Goal: Information Seeking & Learning: Learn about a topic

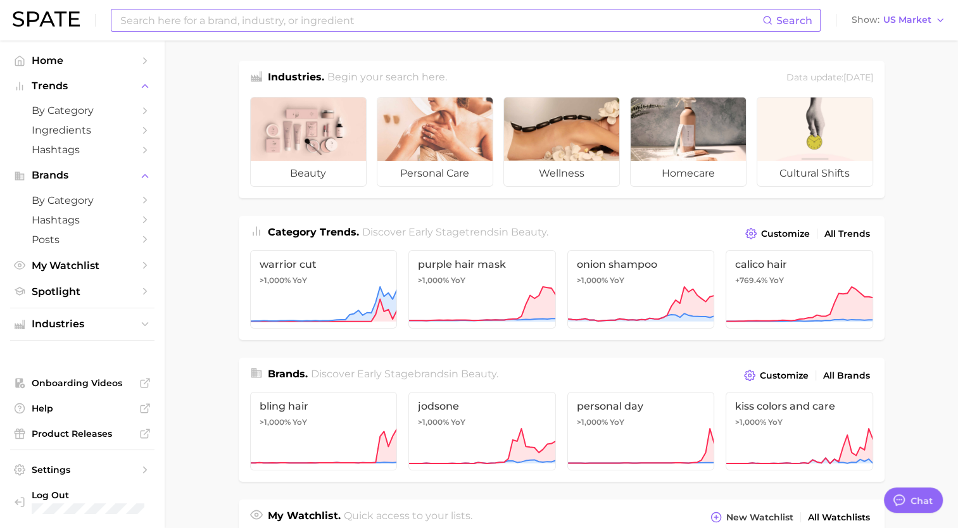
click at [251, 23] on input at bounding box center [441, 21] width 644 height 22
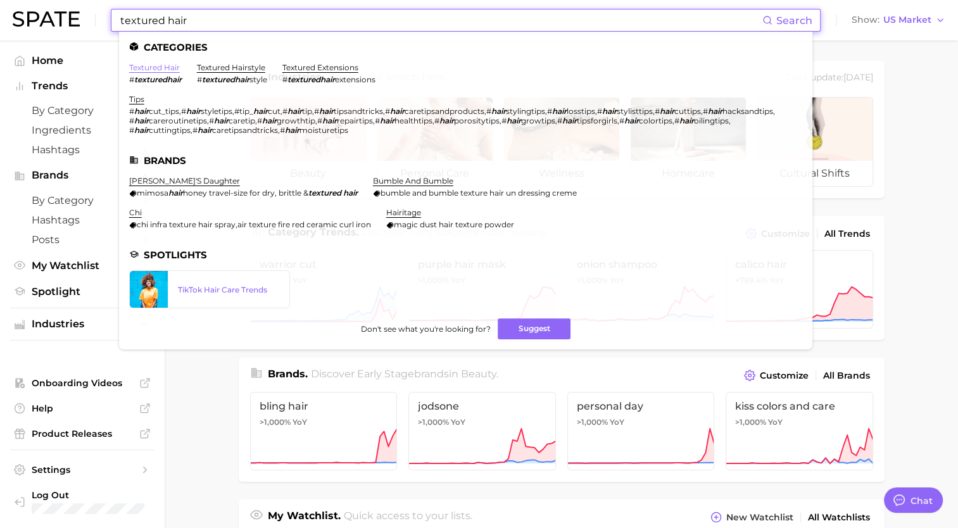
type input "textured hair"
click at [172, 65] on link "textured hair" at bounding box center [154, 68] width 51 height 10
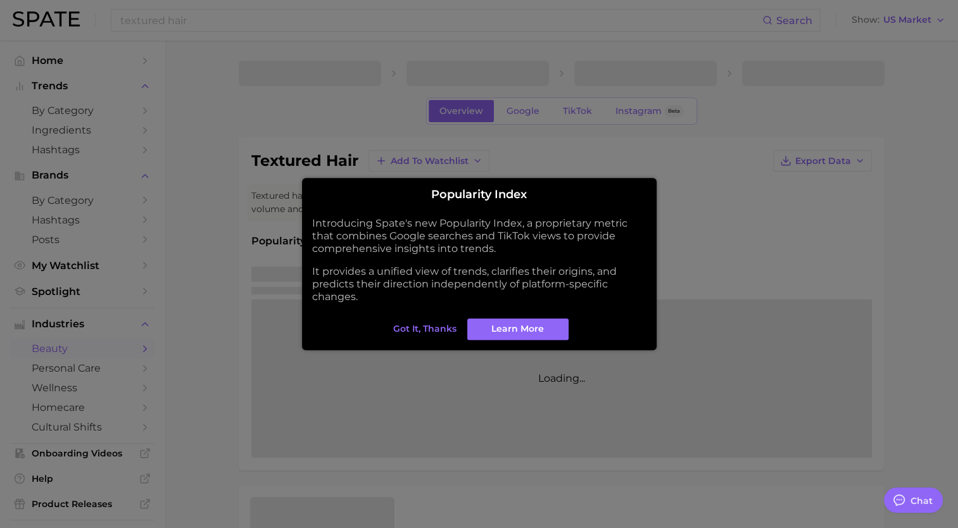
type textarea "x"
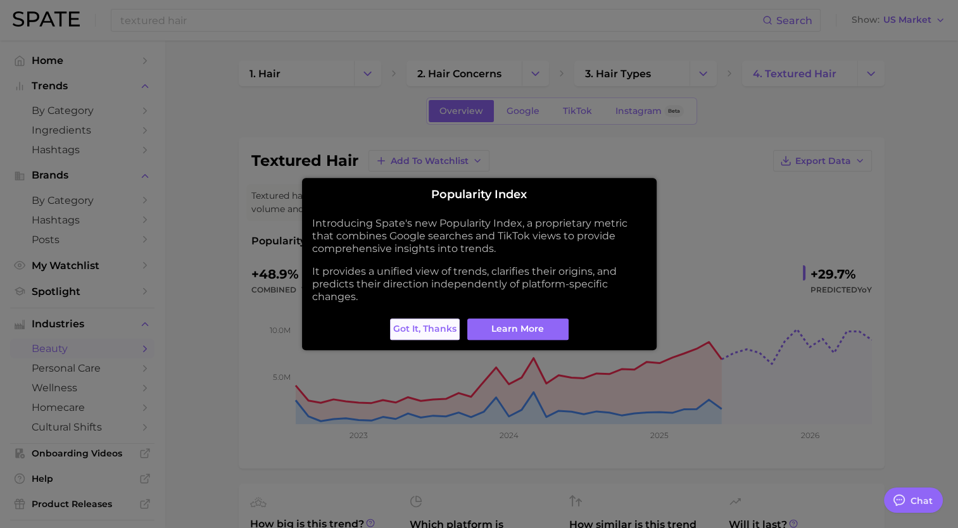
click at [453, 334] on span "Got it, thanks" at bounding box center [424, 329] width 63 height 11
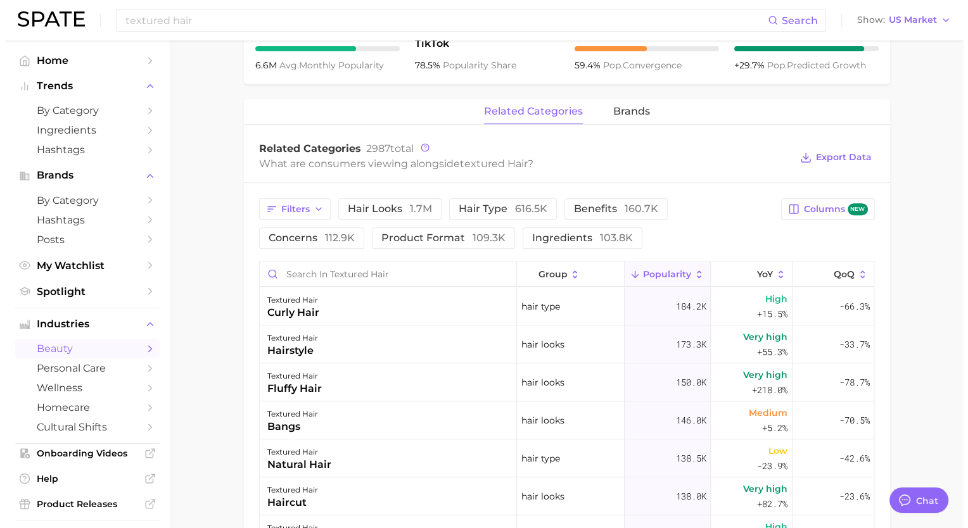
scroll to position [570, 0]
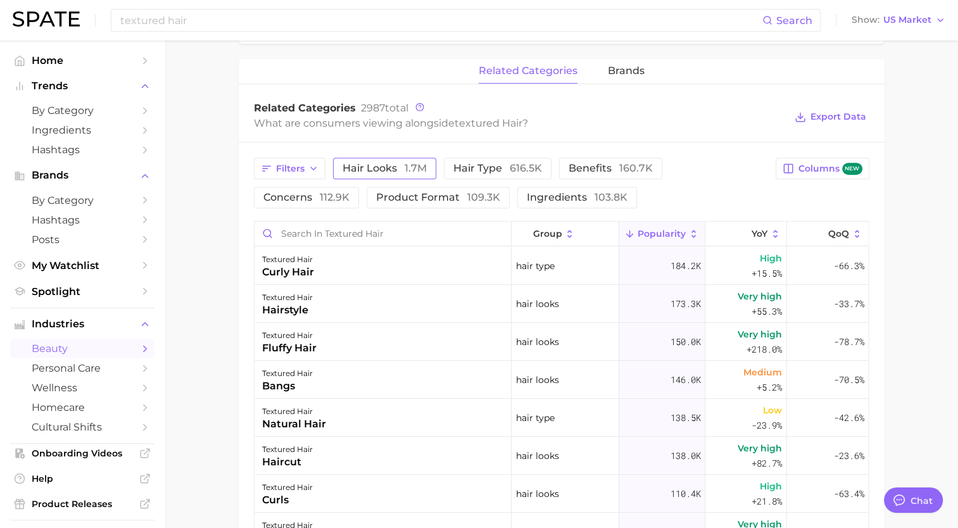
click at [391, 165] on span "hair looks 1.7m" at bounding box center [385, 168] width 84 height 10
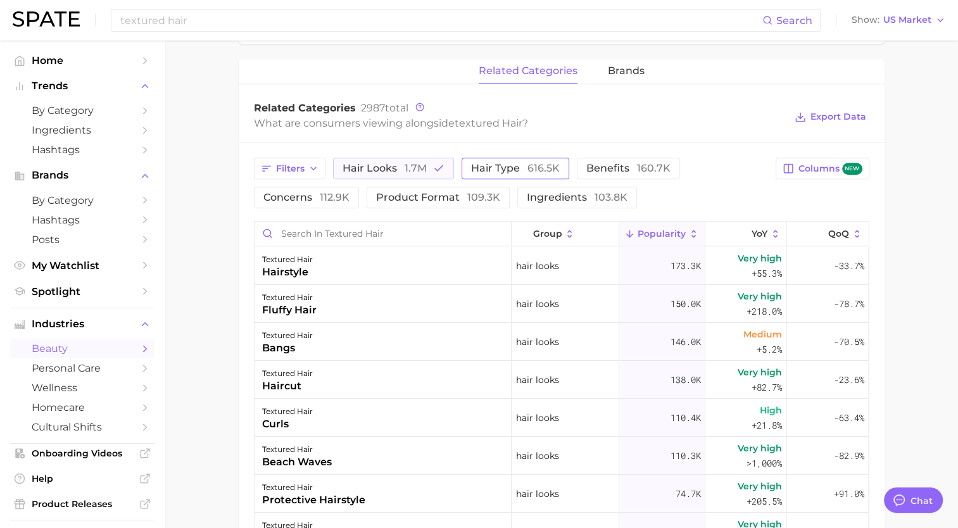
click at [507, 176] on button "hair type 616.5k" at bounding box center [516, 169] width 108 height 22
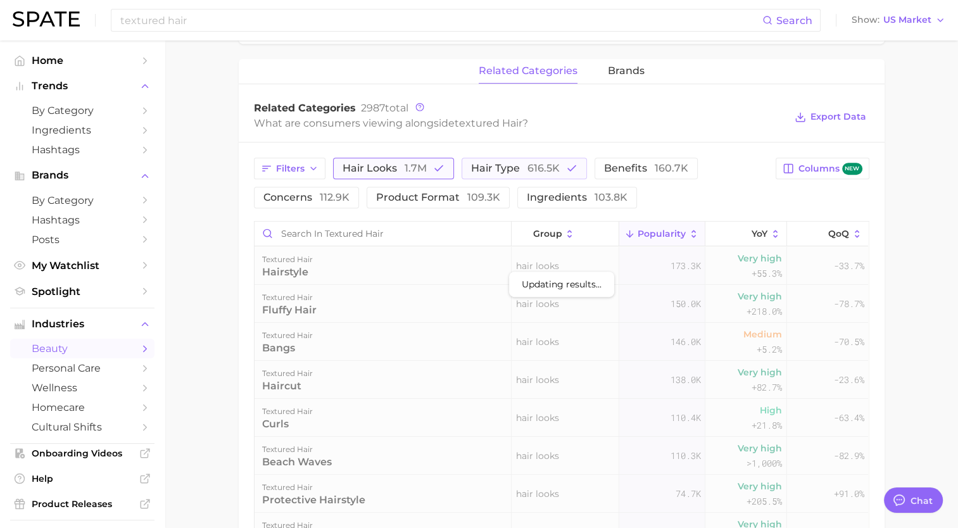
click at [403, 168] on span "hair looks 1.7m" at bounding box center [385, 168] width 84 height 10
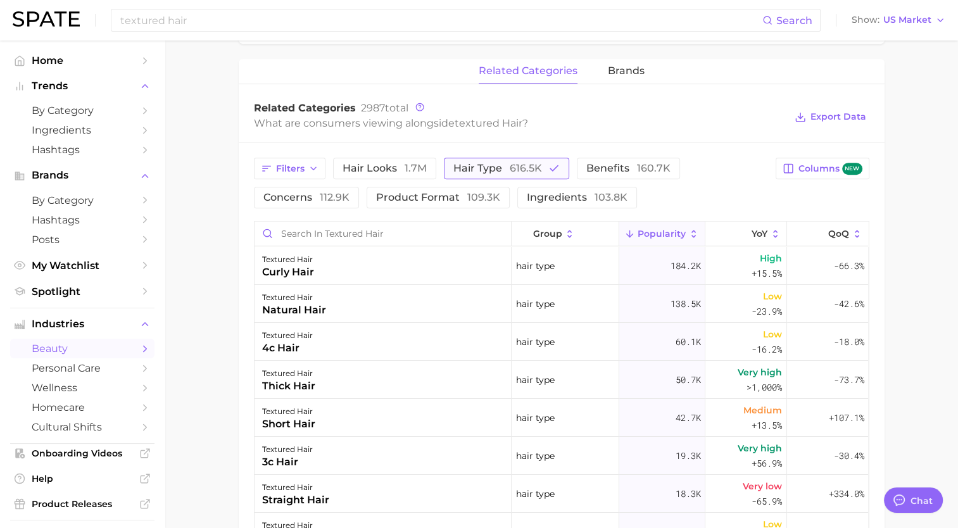
click at [540, 170] on button "hair type 616.5k" at bounding box center [506, 169] width 125 height 22
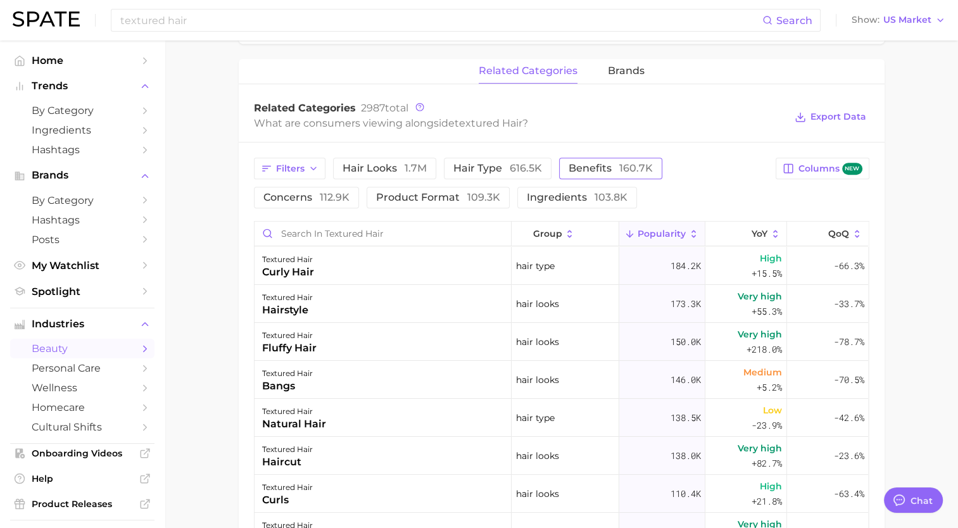
click at [608, 168] on span "benefits 160.7k" at bounding box center [611, 168] width 84 height 10
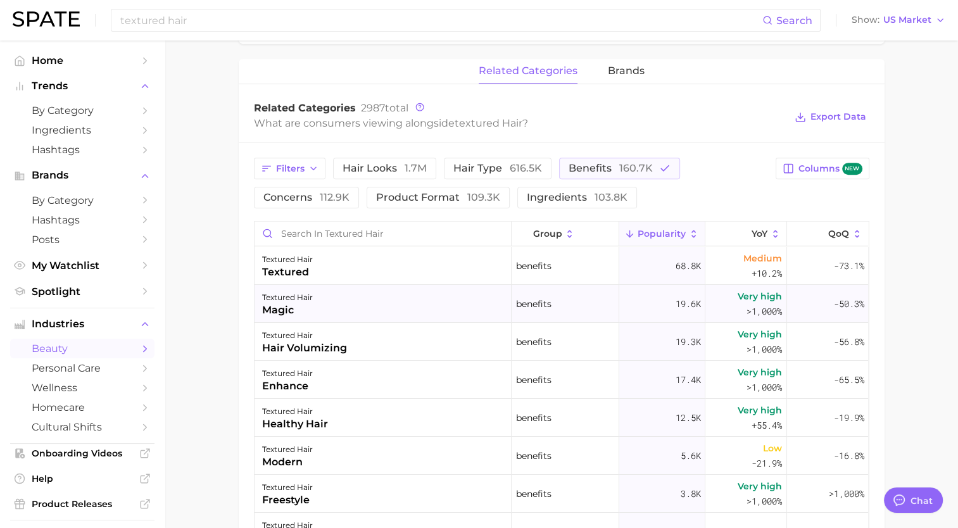
click at [312, 315] on div "magic" at bounding box center [287, 310] width 51 height 15
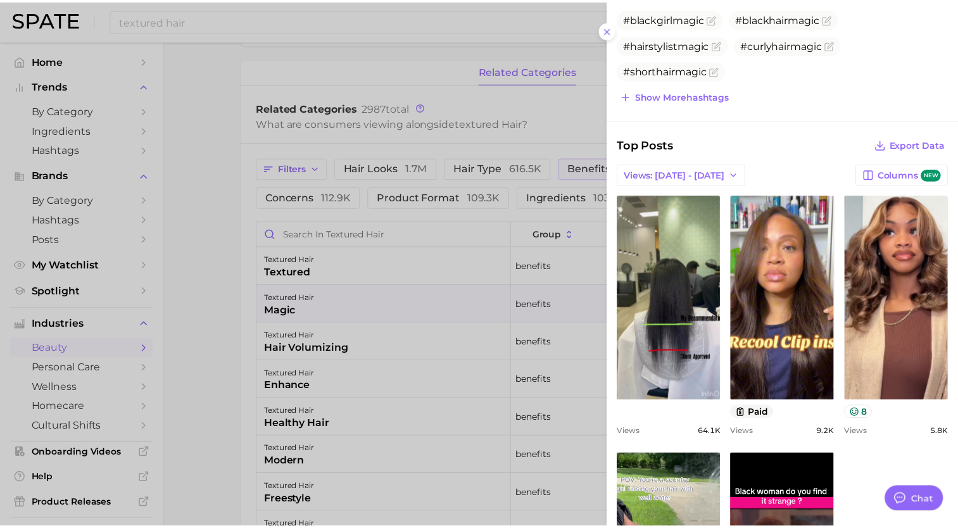
scroll to position [317, 0]
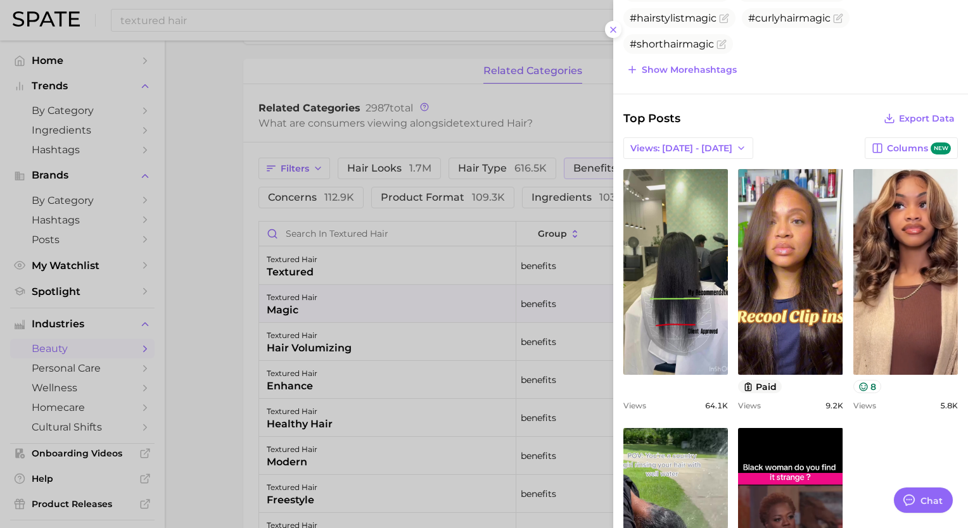
click at [464, 30] on div at bounding box center [484, 264] width 968 height 528
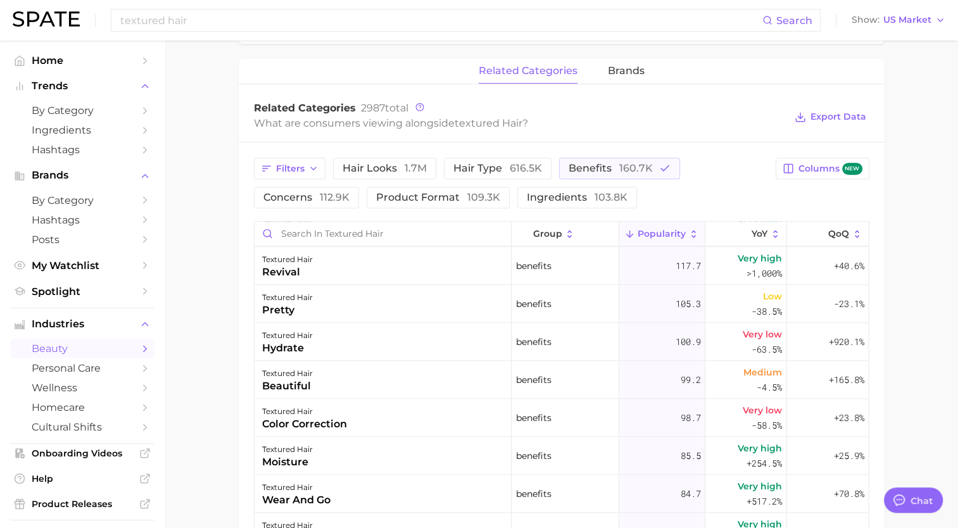
scroll to position [1774, 0]
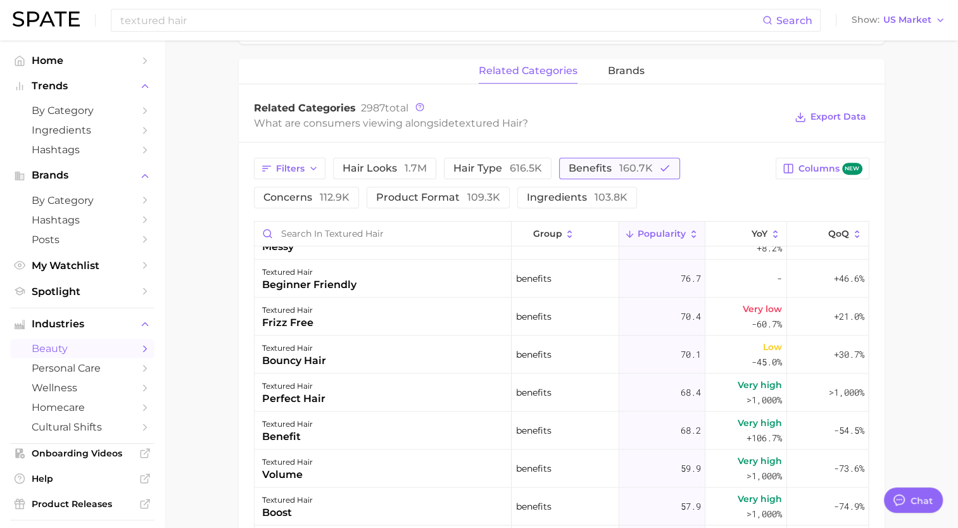
click at [561, 175] on button "benefits 160.7k" at bounding box center [619, 169] width 121 height 22
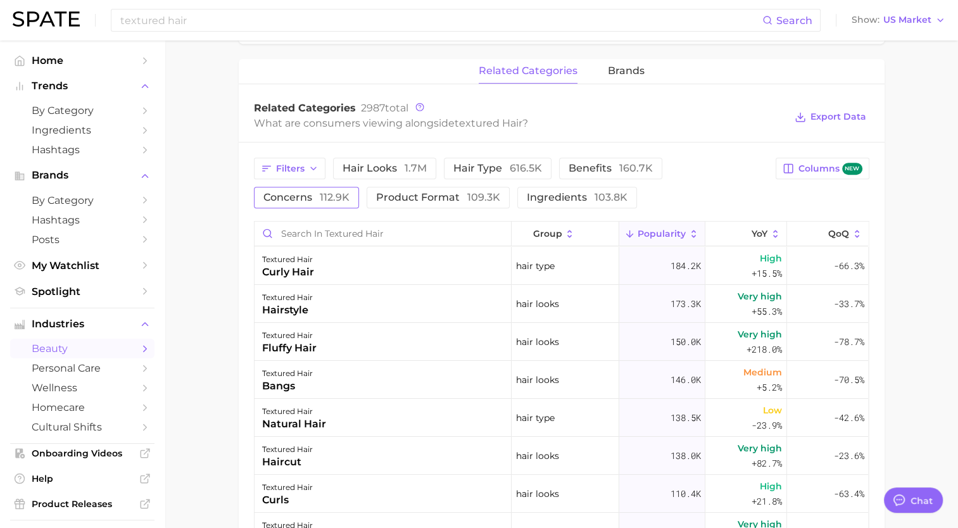
click at [307, 189] on button "concerns 112.9k" at bounding box center [306, 198] width 105 height 22
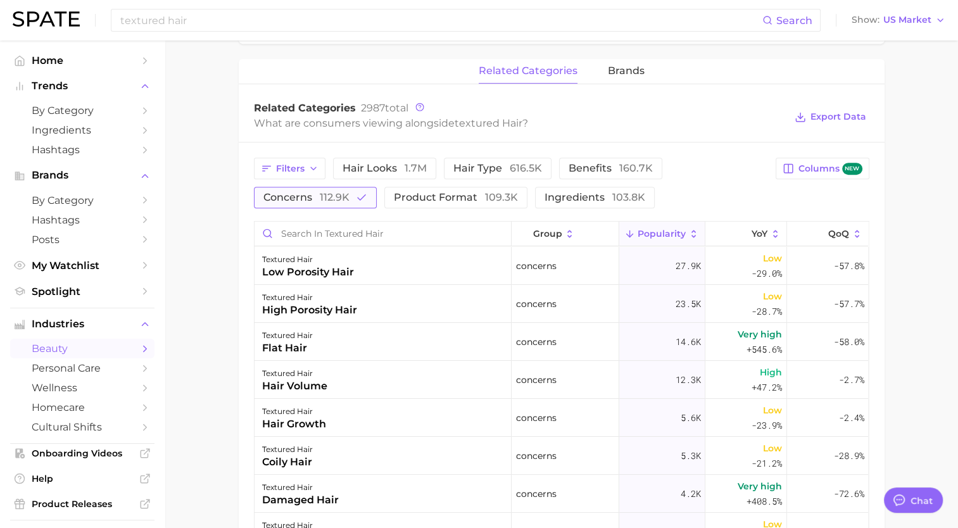
click at [365, 199] on icon "button" at bounding box center [361, 197] width 11 height 11
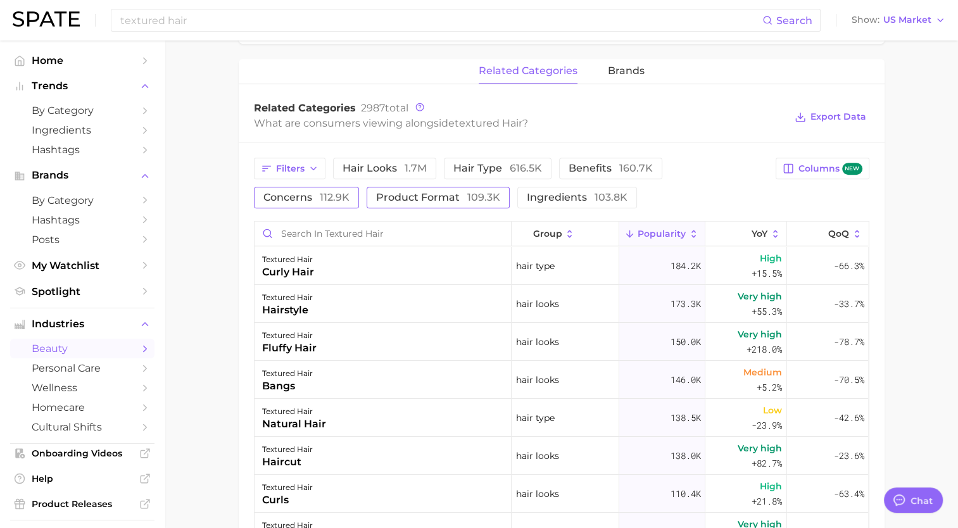
click at [406, 189] on button "product format 109.3k" at bounding box center [438, 198] width 143 height 22
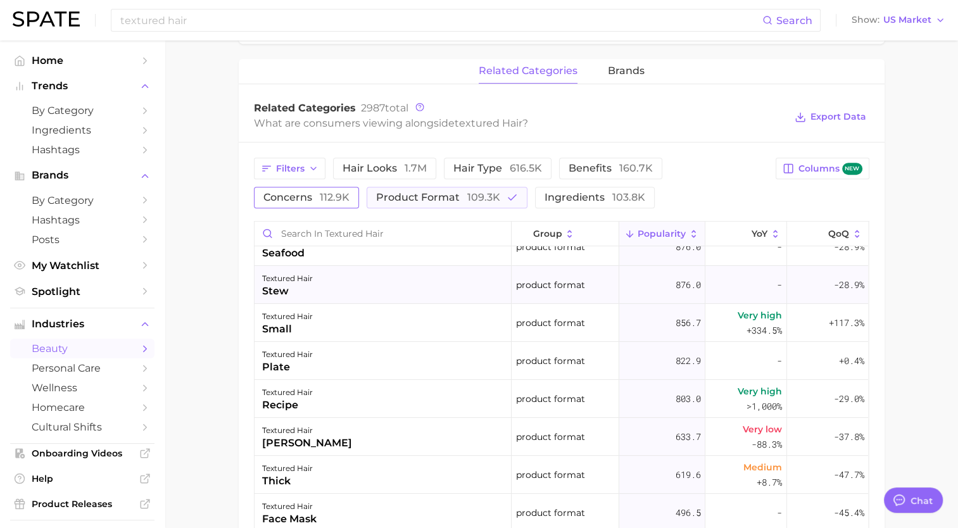
scroll to position [253, 0]
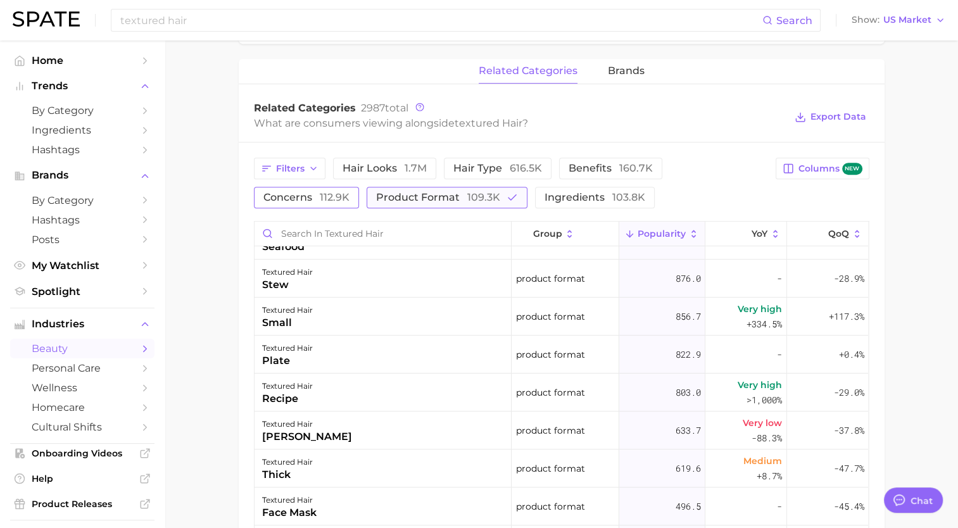
click at [467, 199] on span "109.3k" at bounding box center [483, 197] width 33 height 12
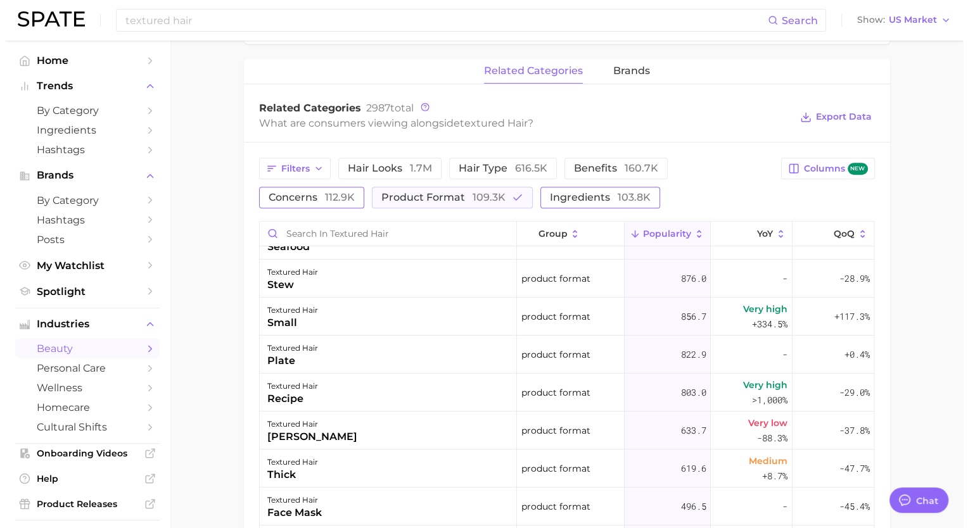
scroll to position [0, 0]
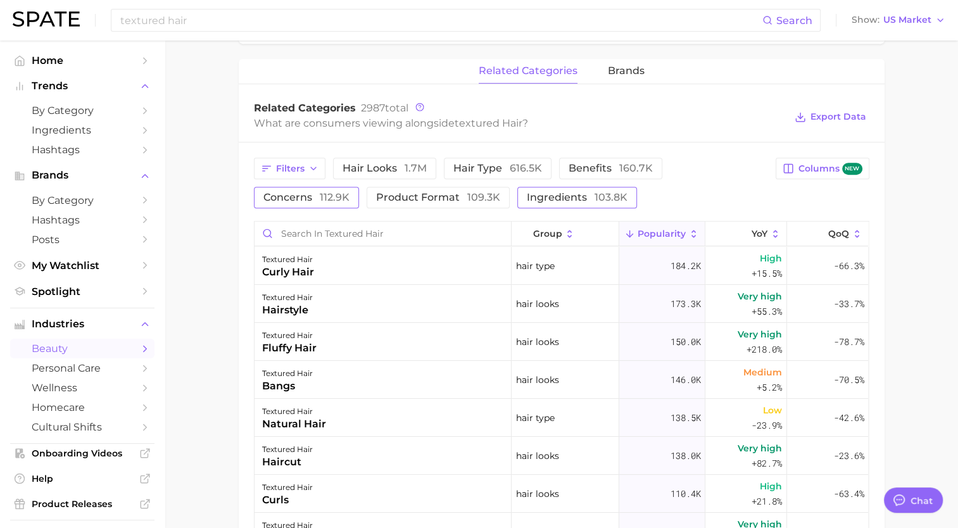
click at [570, 191] on button "ingredients 103.8k" at bounding box center [578, 198] width 120 height 22
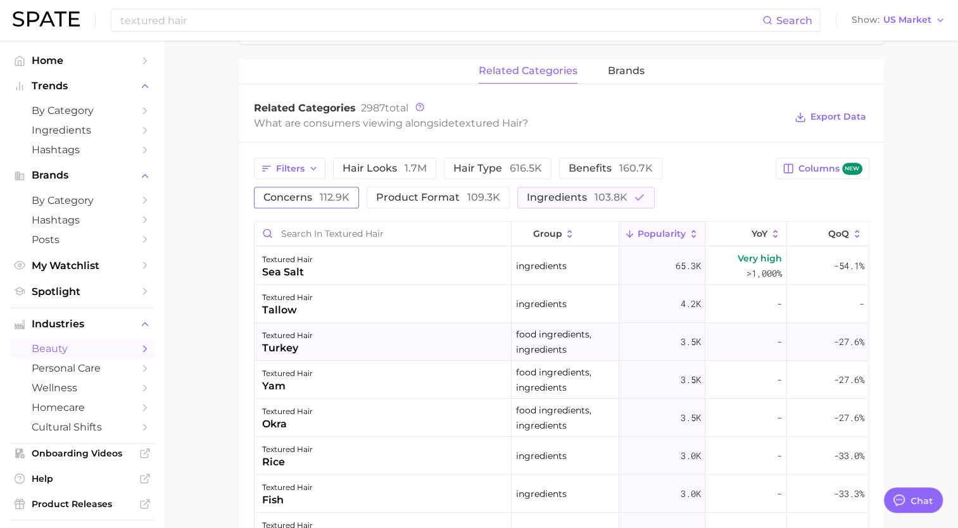
click at [346, 327] on div "textured hair turkey" at bounding box center [383, 342] width 257 height 38
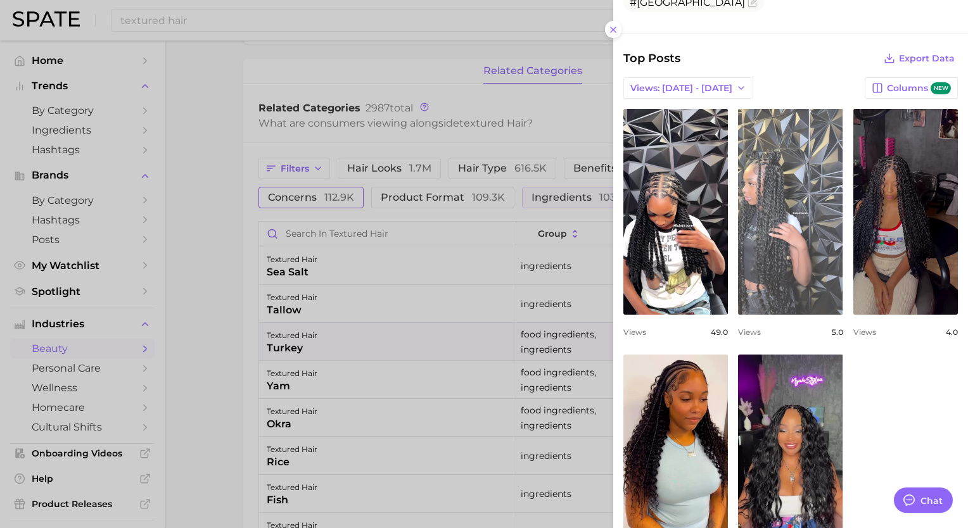
scroll to position [403, 0]
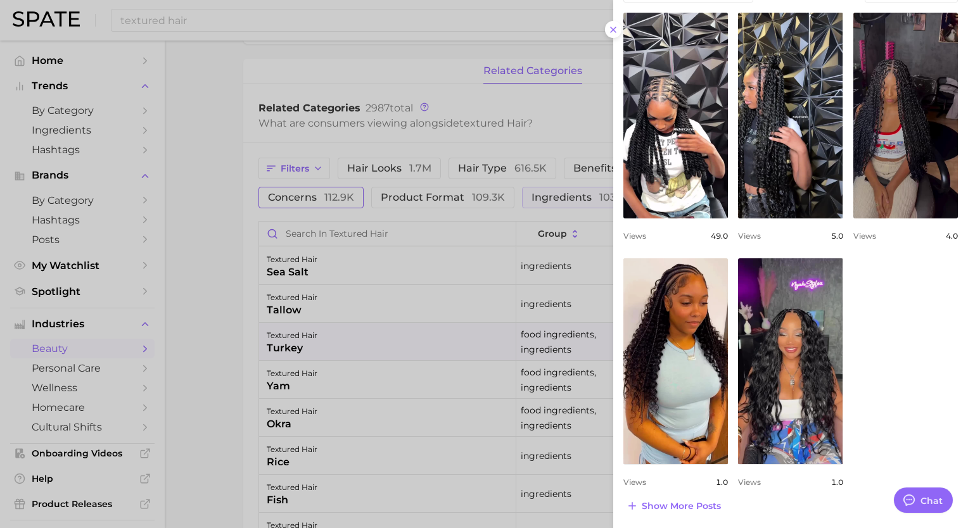
click at [313, 345] on div at bounding box center [484, 264] width 968 height 528
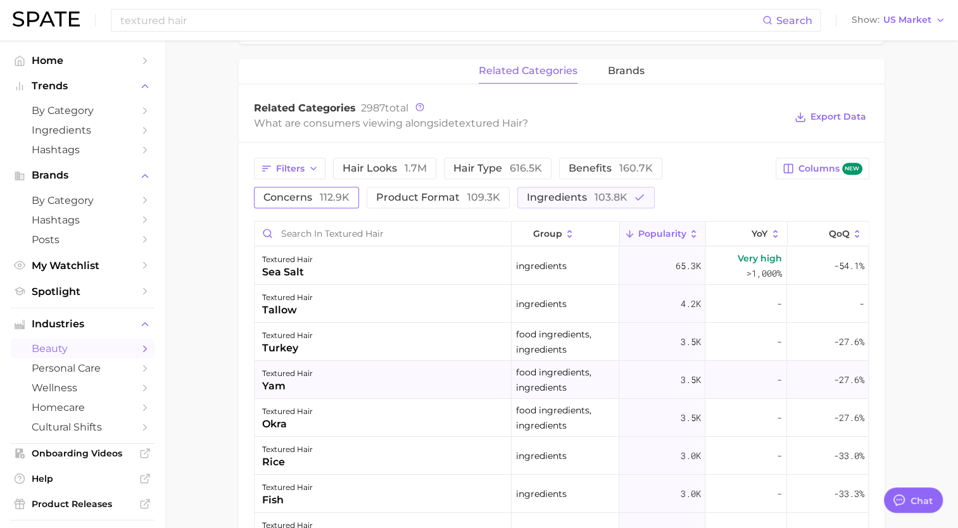
click at [291, 374] on div "textured hair" at bounding box center [287, 373] width 51 height 15
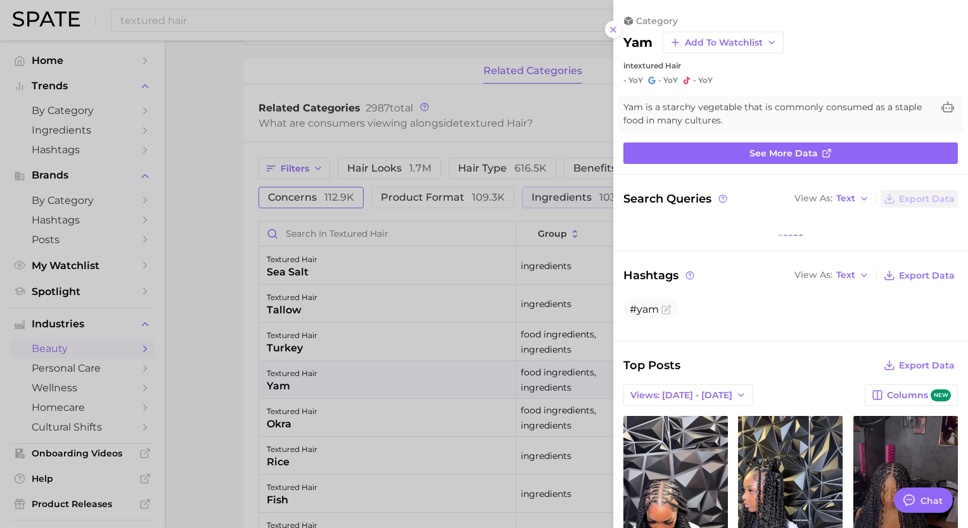
scroll to position [0, 0]
click at [295, 421] on div at bounding box center [484, 264] width 968 height 528
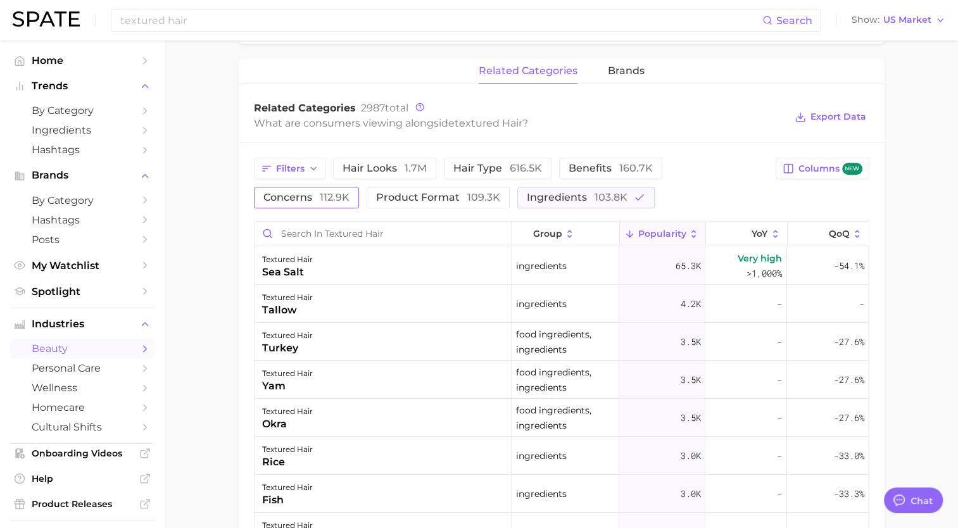
click at [295, 421] on div "okra" at bounding box center [287, 424] width 51 height 15
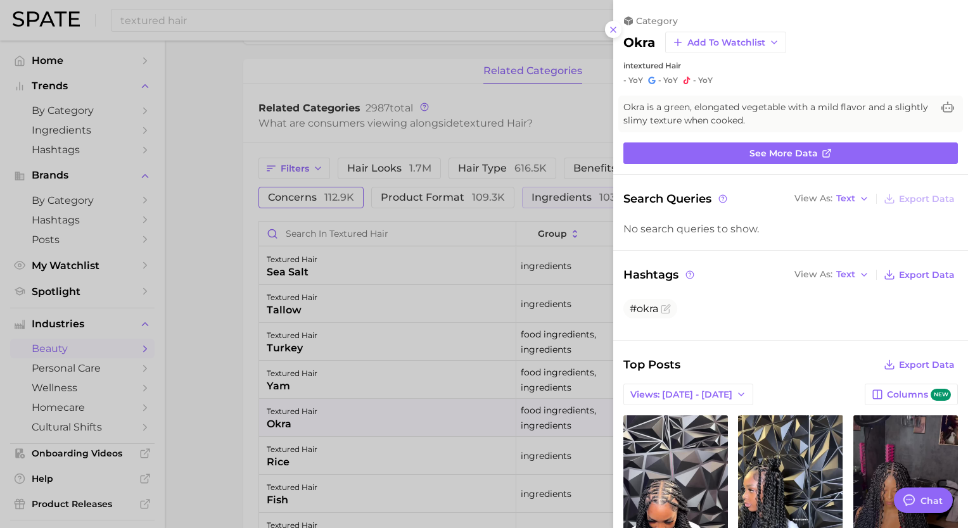
click at [295, 421] on div at bounding box center [484, 264] width 968 height 528
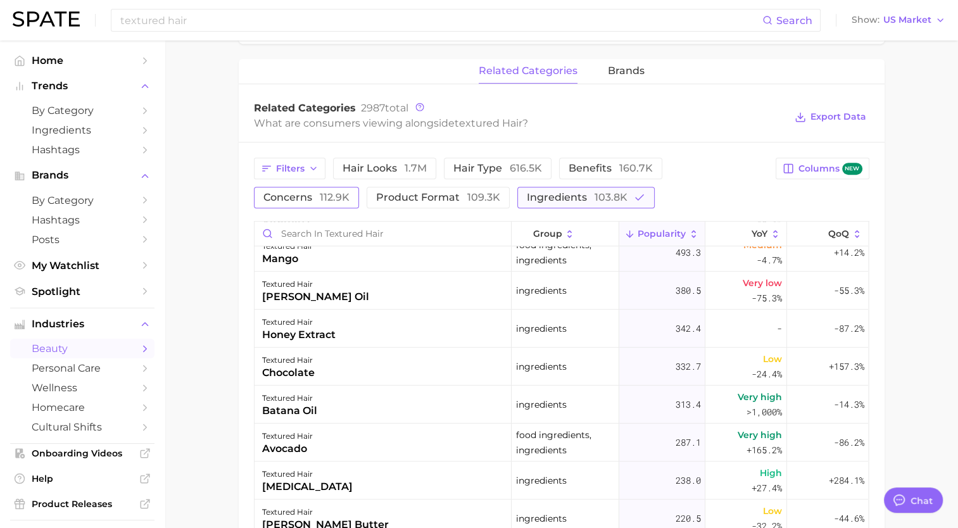
scroll to position [1013, 0]
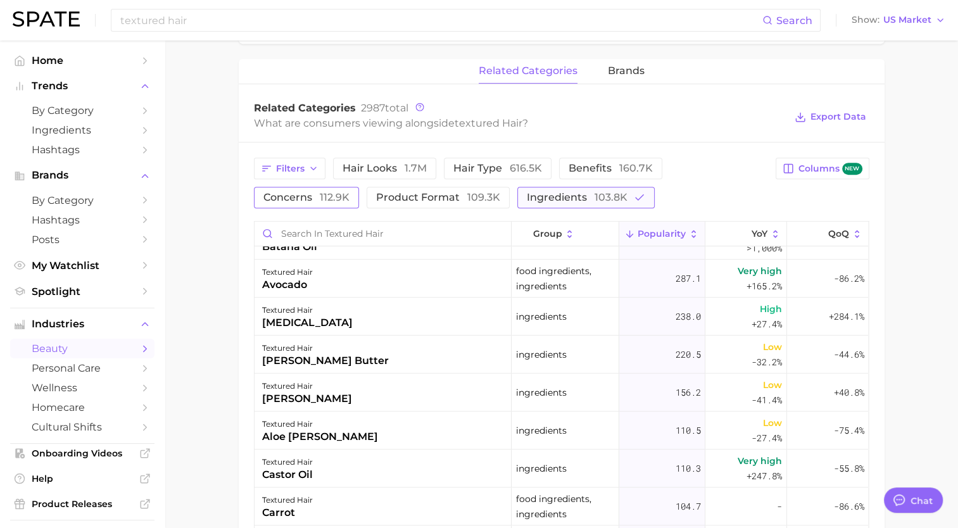
click at [619, 196] on span "103.8k" at bounding box center [611, 197] width 33 height 12
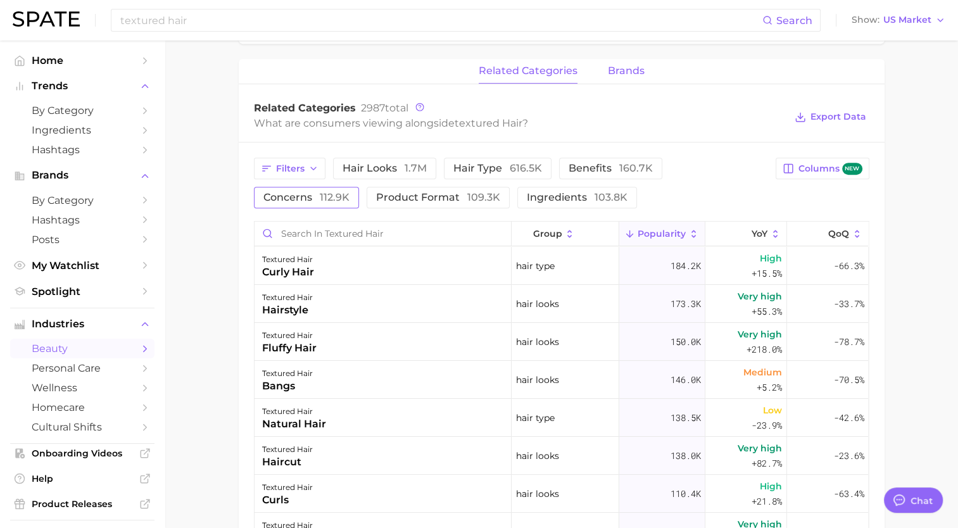
click at [623, 76] on span "brands" at bounding box center [626, 70] width 37 height 11
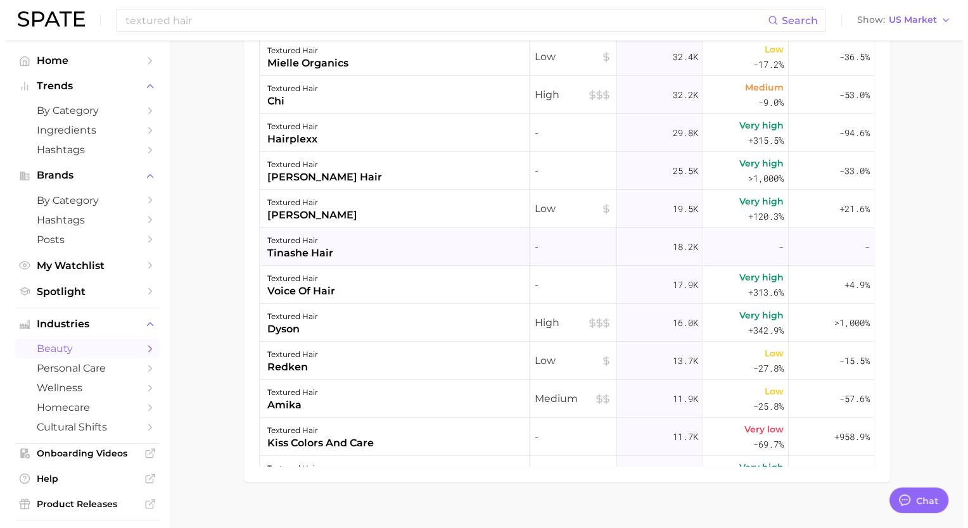
scroll to position [253, 0]
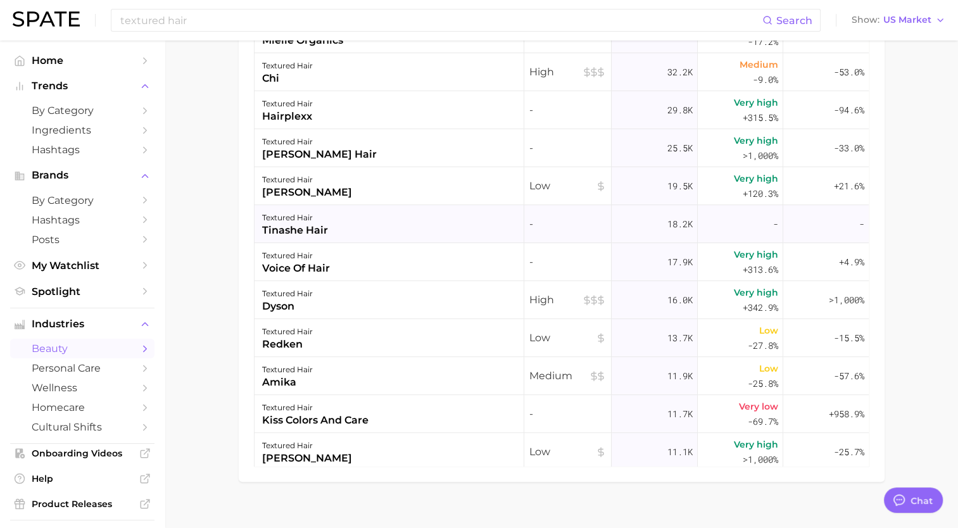
drag, startPoint x: 340, startPoint y: 231, endPoint x: 274, endPoint y: 232, distance: 66.5
click at [274, 232] on div "textured hair tinashe hair" at bounding box center [390, 224] width 270 height 38
